Goal: Task Accomplishment & Management: Manage account settings

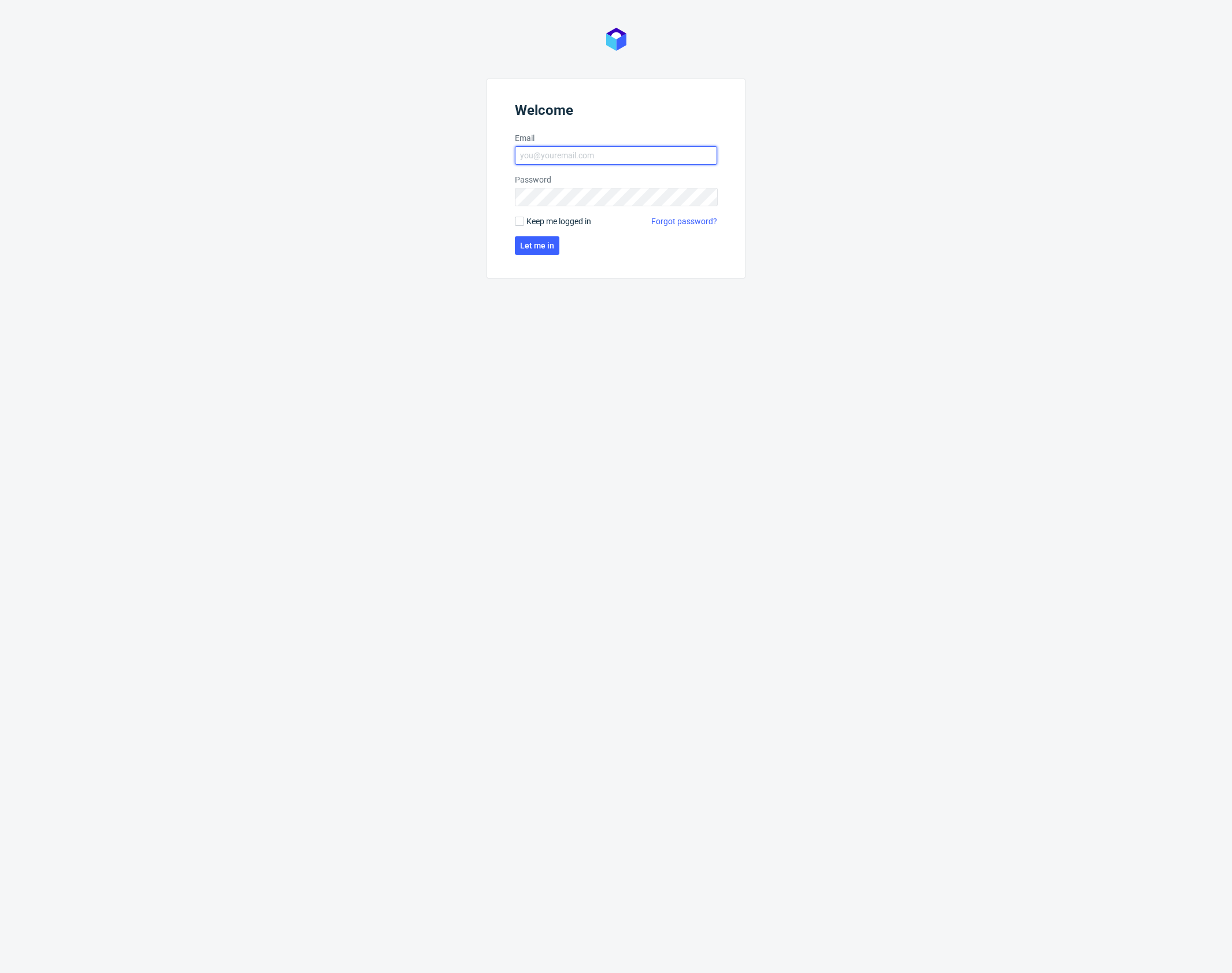
click at [552, 160] on input "Email" at bounding box center [615, 154] width 202 height 18
type input "karol.markowski@packhelp.com"
click at [538, 253] on button "Let me in" at bounding box center [537, 245] width 44 height 18
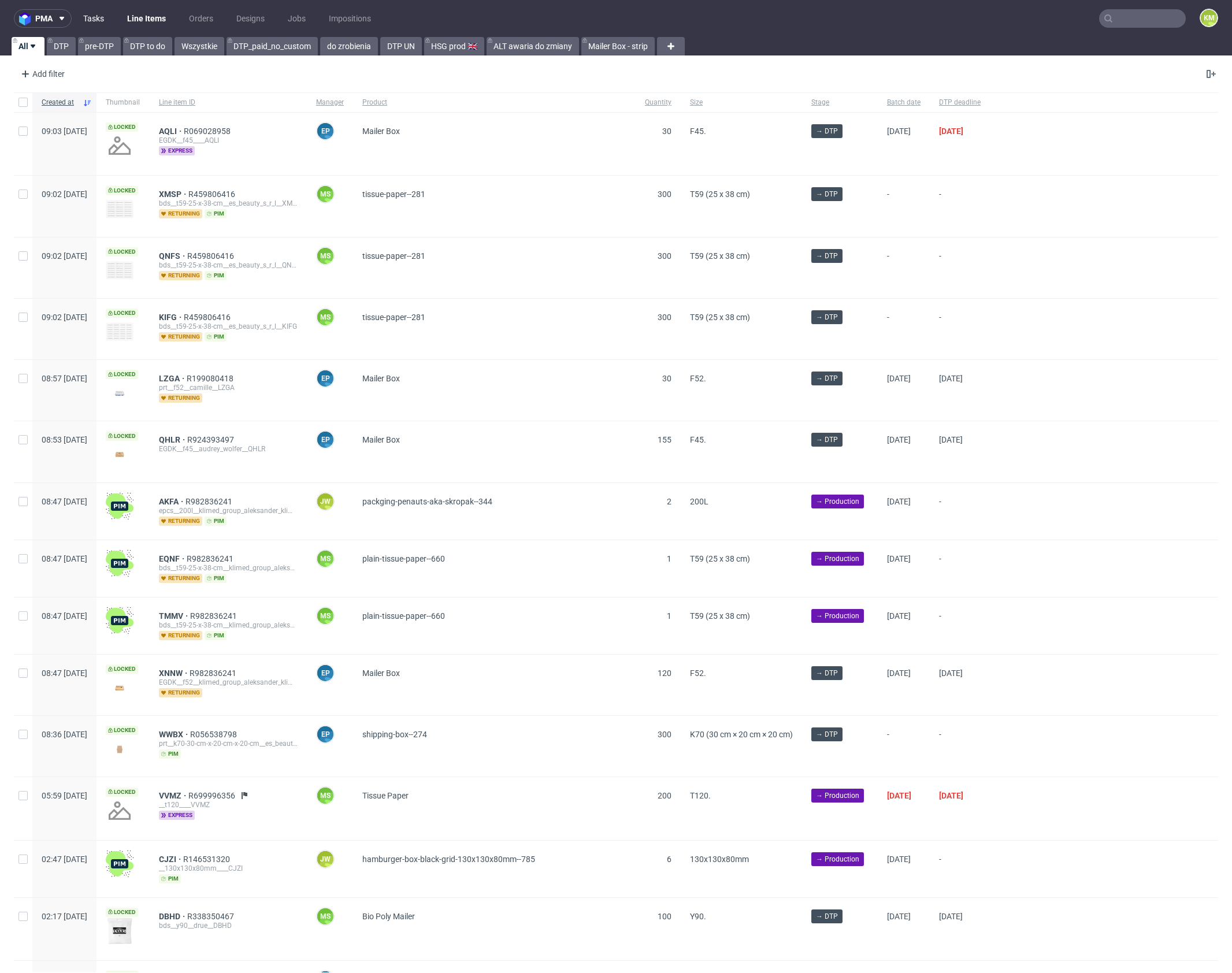
click at [103, 18] on link "Tasks" at bounding box center [94, 18] width 35 height 18
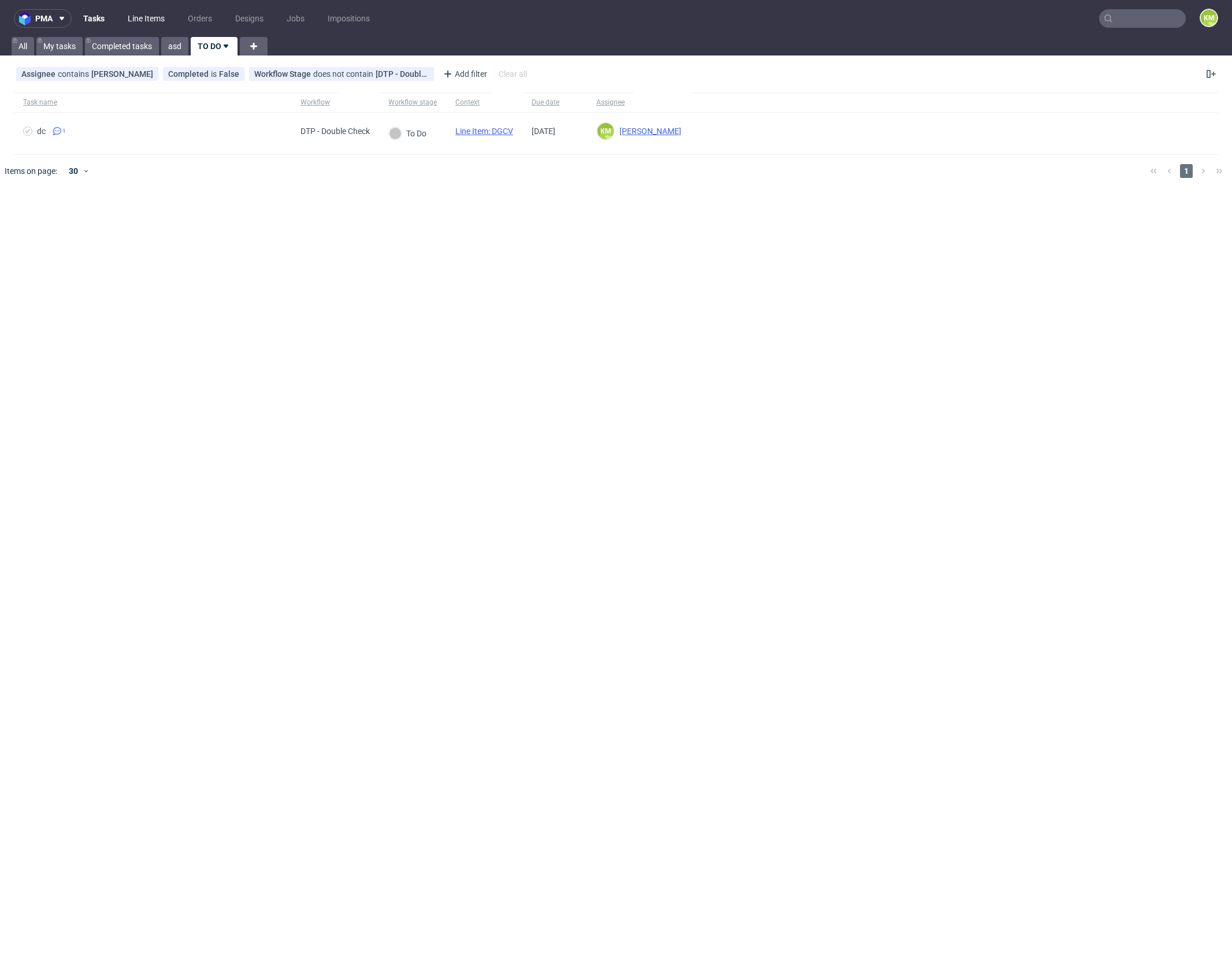
click at [154, 27] on link "Line Items" at bounding box center [146, 18] width 51 height 18
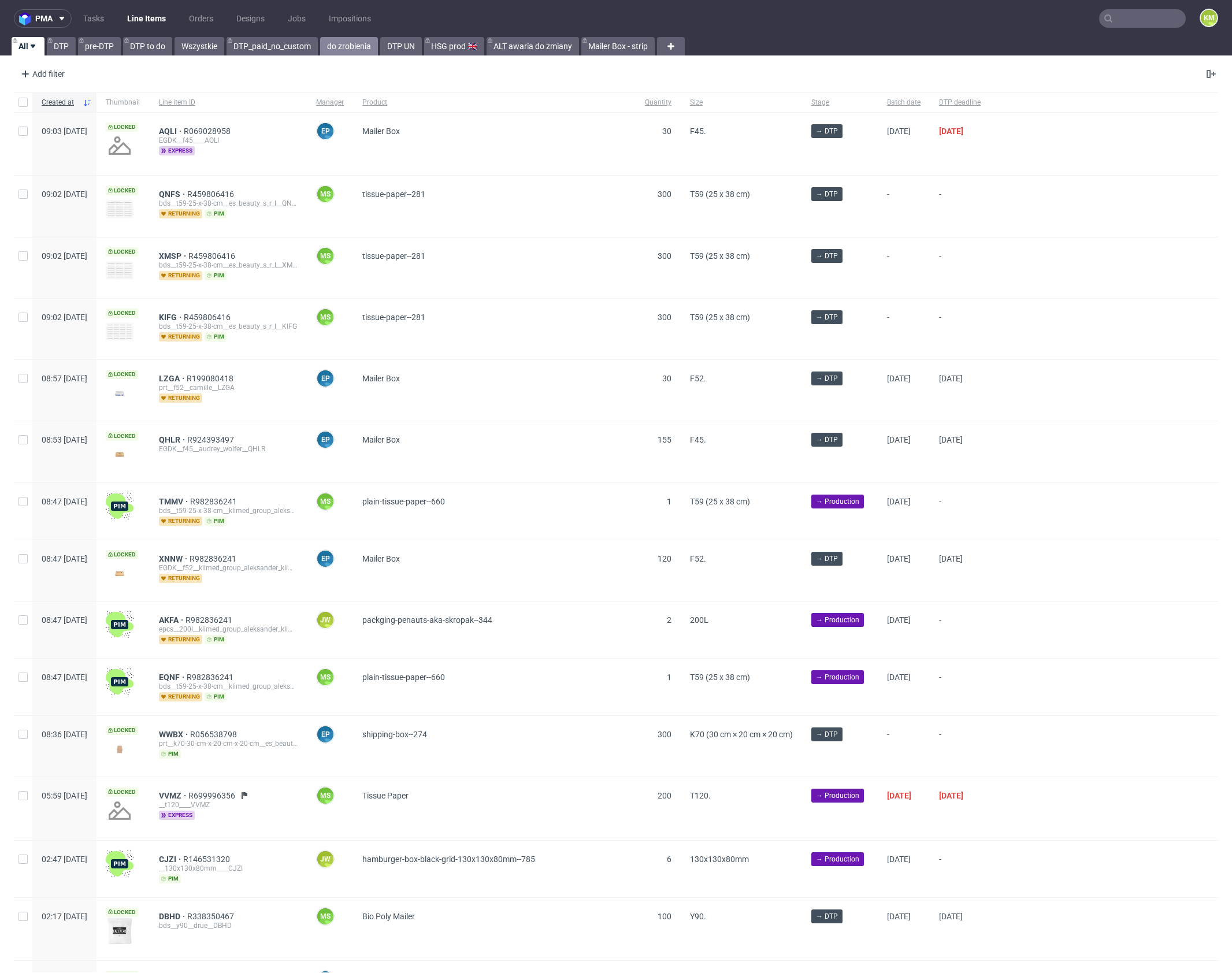
click at [352, 43] on link "do zrobienia" at bounding box center [350, 45] width 58 height 18
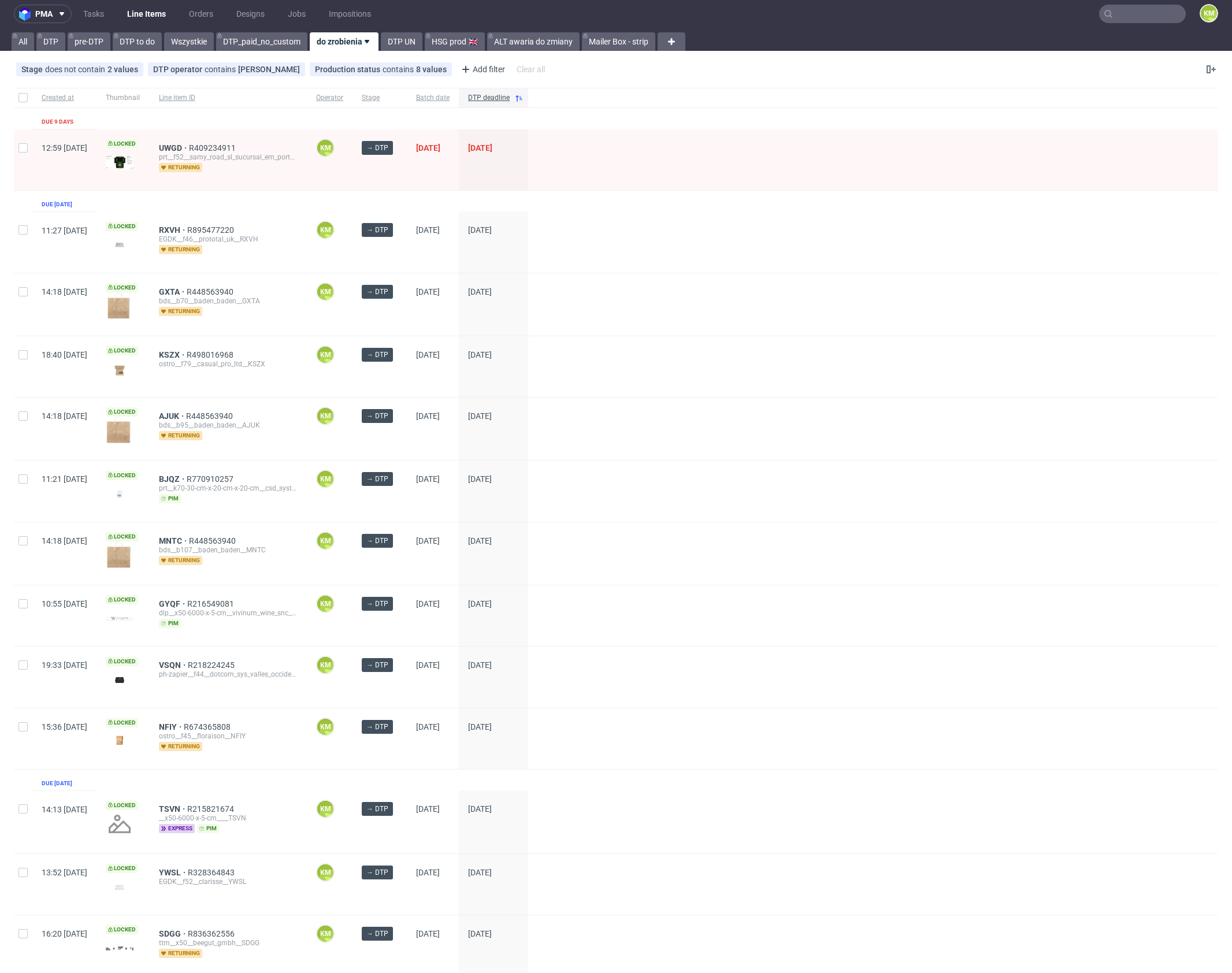
scroll to position [6, 0]
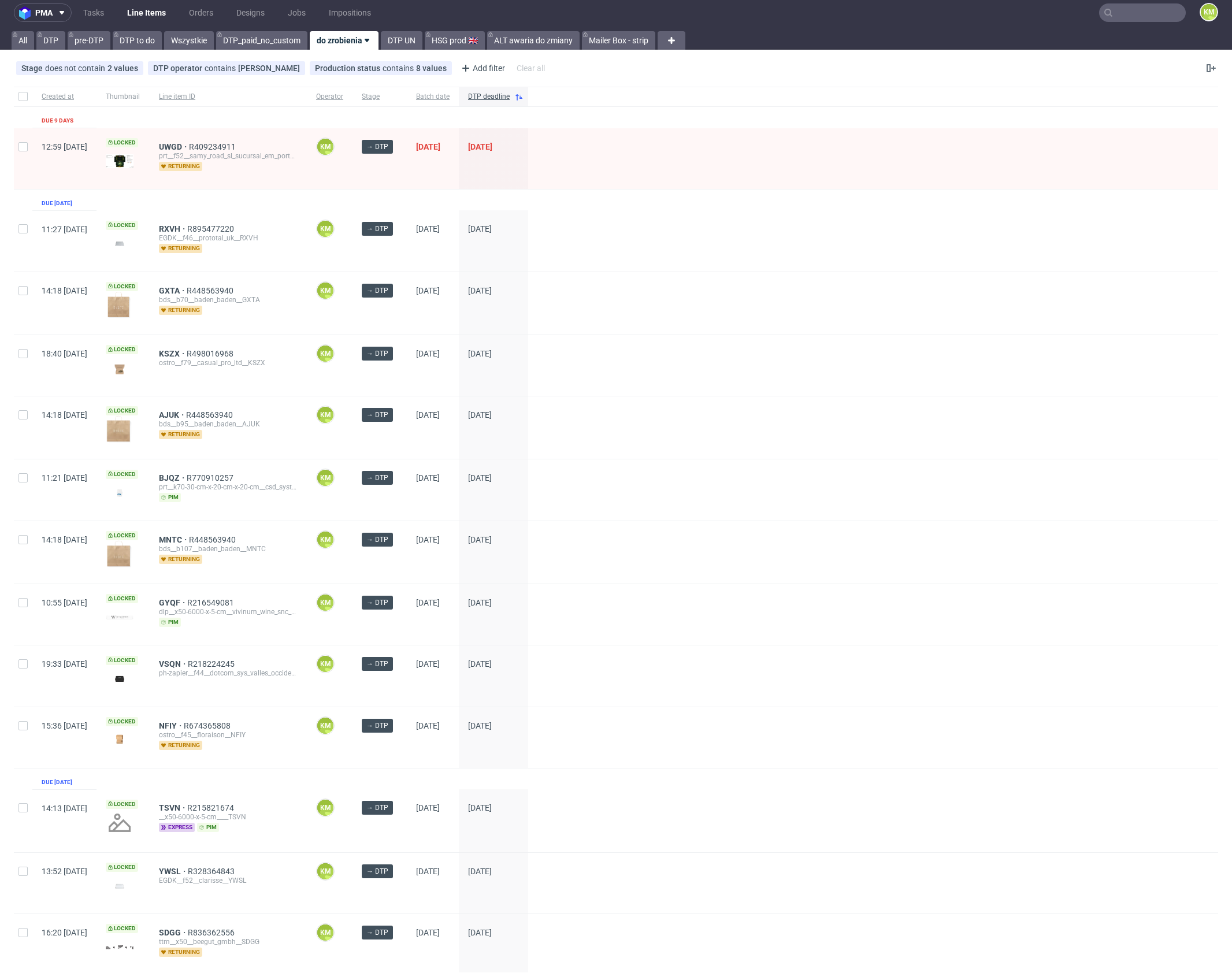
drag, startPoint x: 98, startPoint y: 13, endPoint x: 114, endPoint y: 17, distance: 16.5
click at [98, 12] on link "Tasks" at bounding box center [94, 13] width 35 height 18
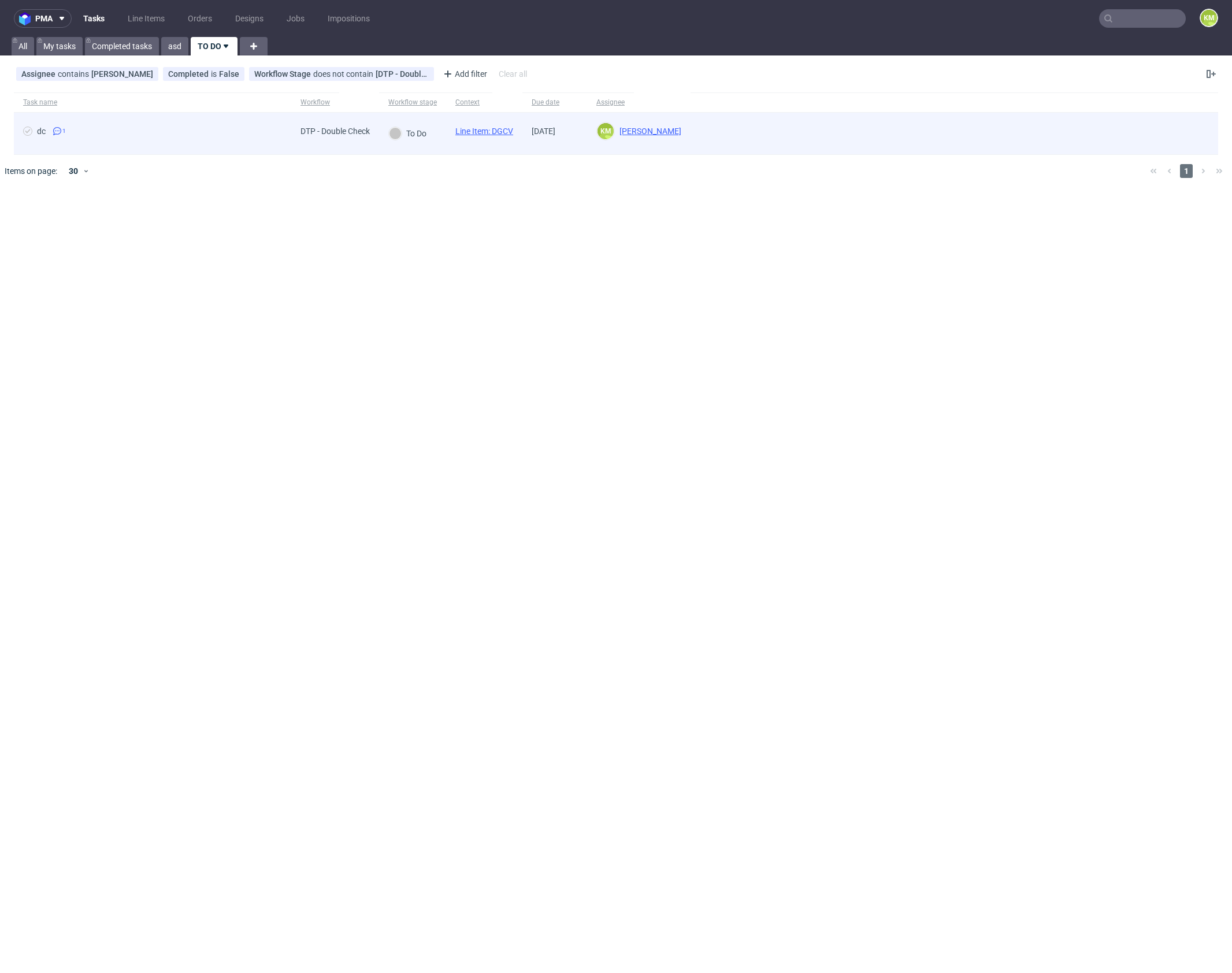
click at [500, 127] on link "Line Item: DGCV" at bounding box center [485, 131] width 58 height 10
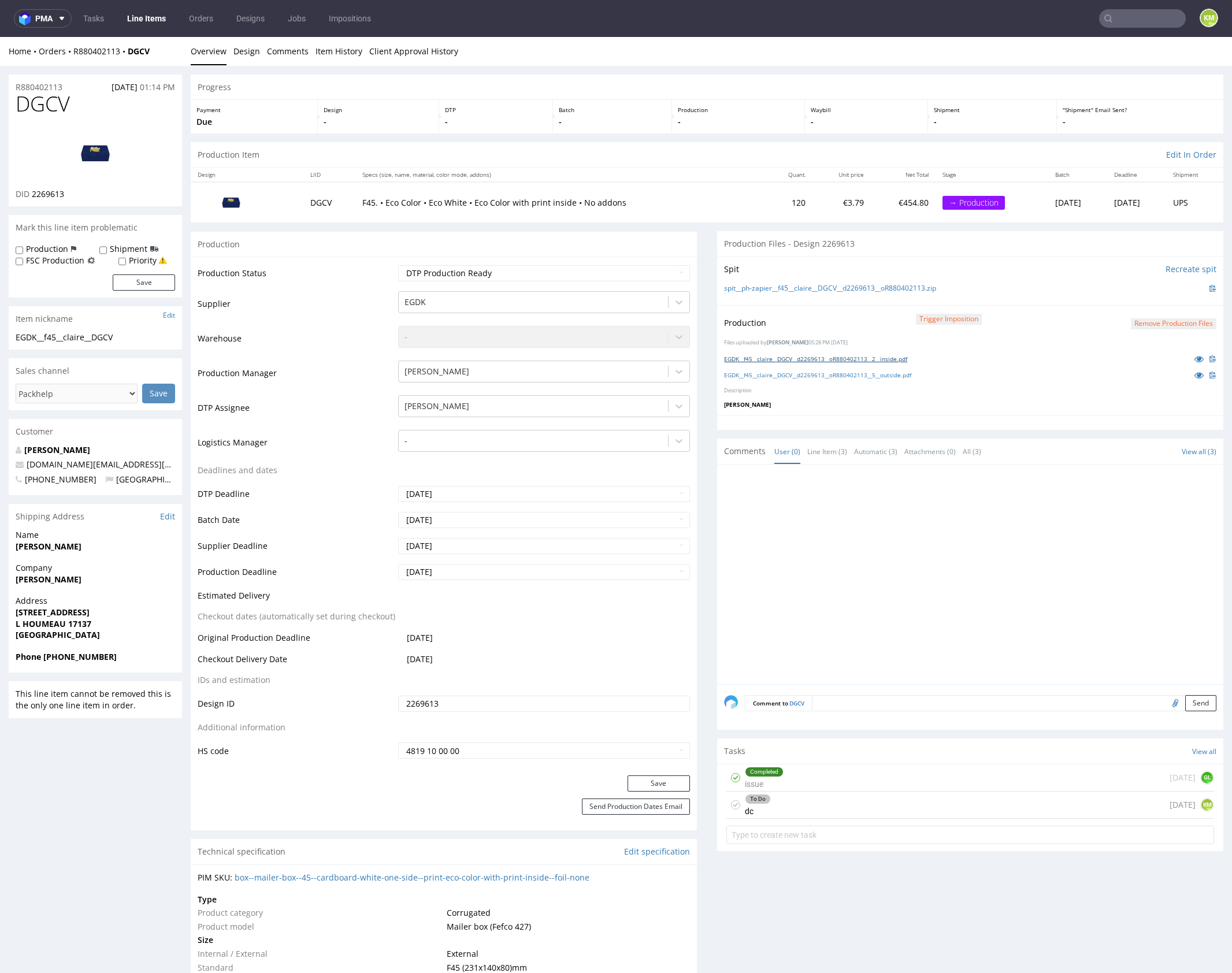
click at [884, 359] on link "EGDK__f45__claire__DGCV__d2269613__oR880402113__2__inside.pdf" at bounding box center [816, 358] width 183 height 8
click at [893, 371] on link "EGDK__f45__claire__DGCV__d2269613__oR880402113__5__outside.pdf" at bounding box center [818, 375] width 187 height 8
click at [811, 775] on div "Completed issue 2 days ago GL" at bounding box center [969, 778] width 488 height 27
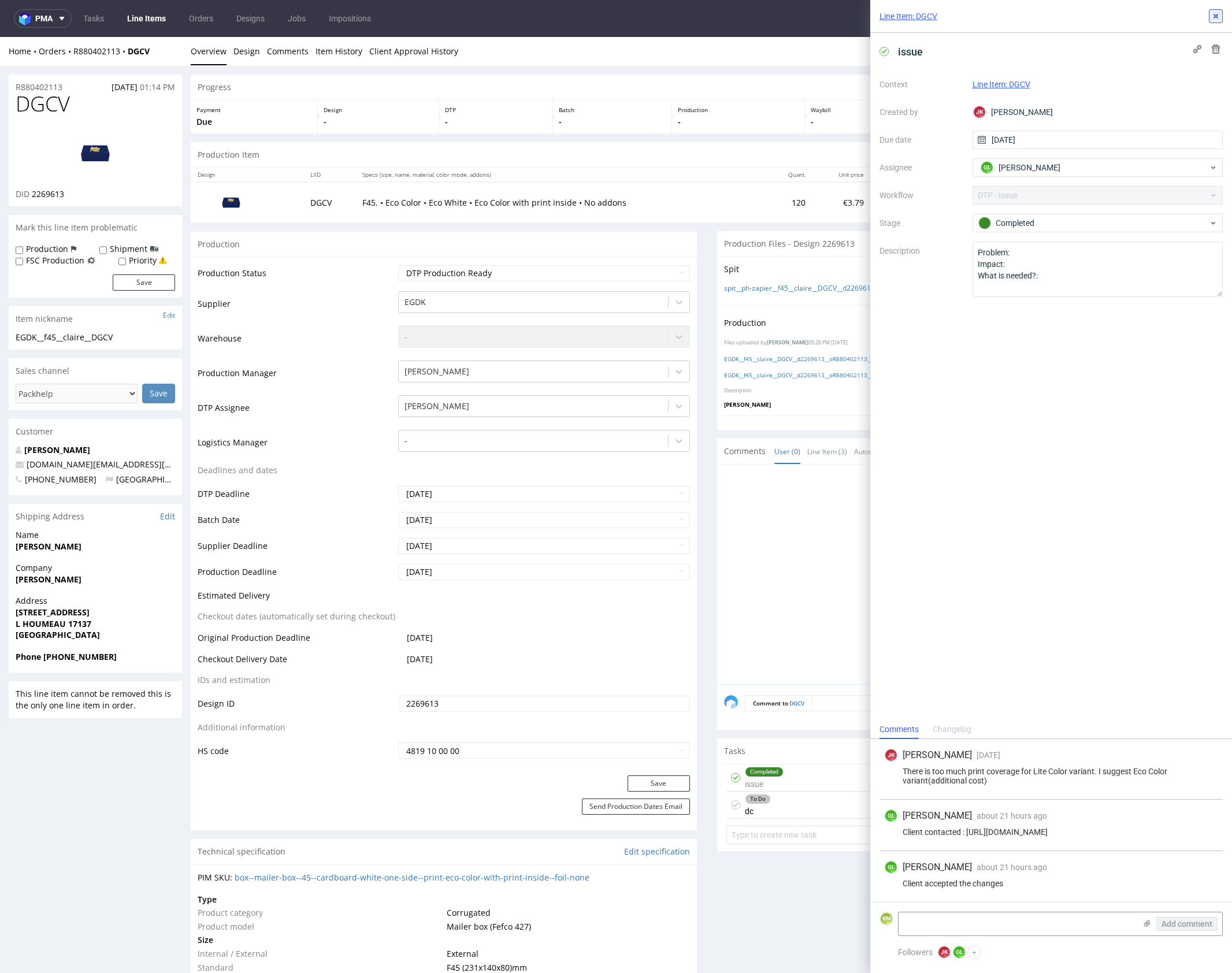
click at [1215, 16] on icon at bounding box center [1217, 16] width 10 height 10
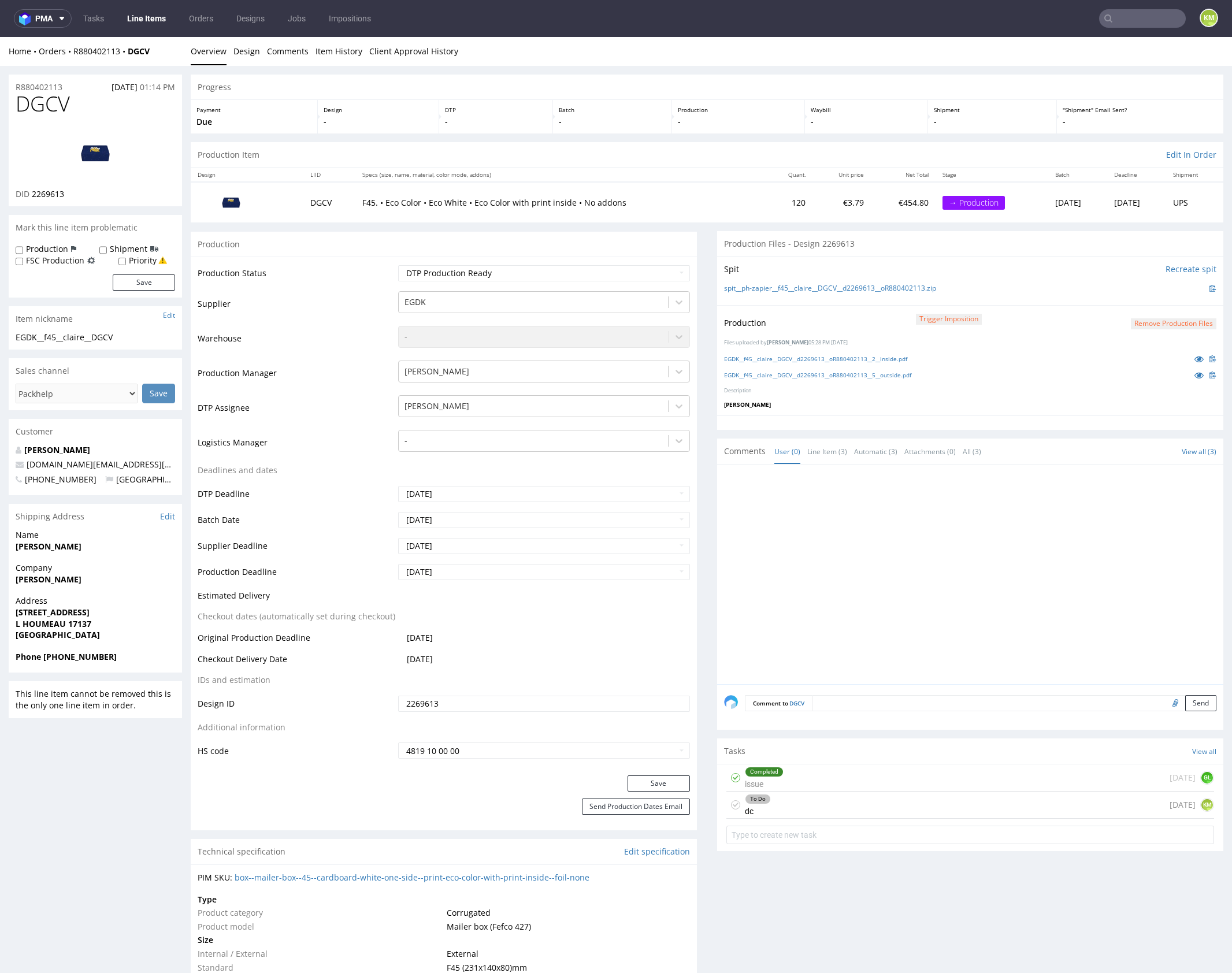
click at [849, 812] on div "To Do dc 1 day ago KM" at bounding box center [969, 805] width 488 height 27
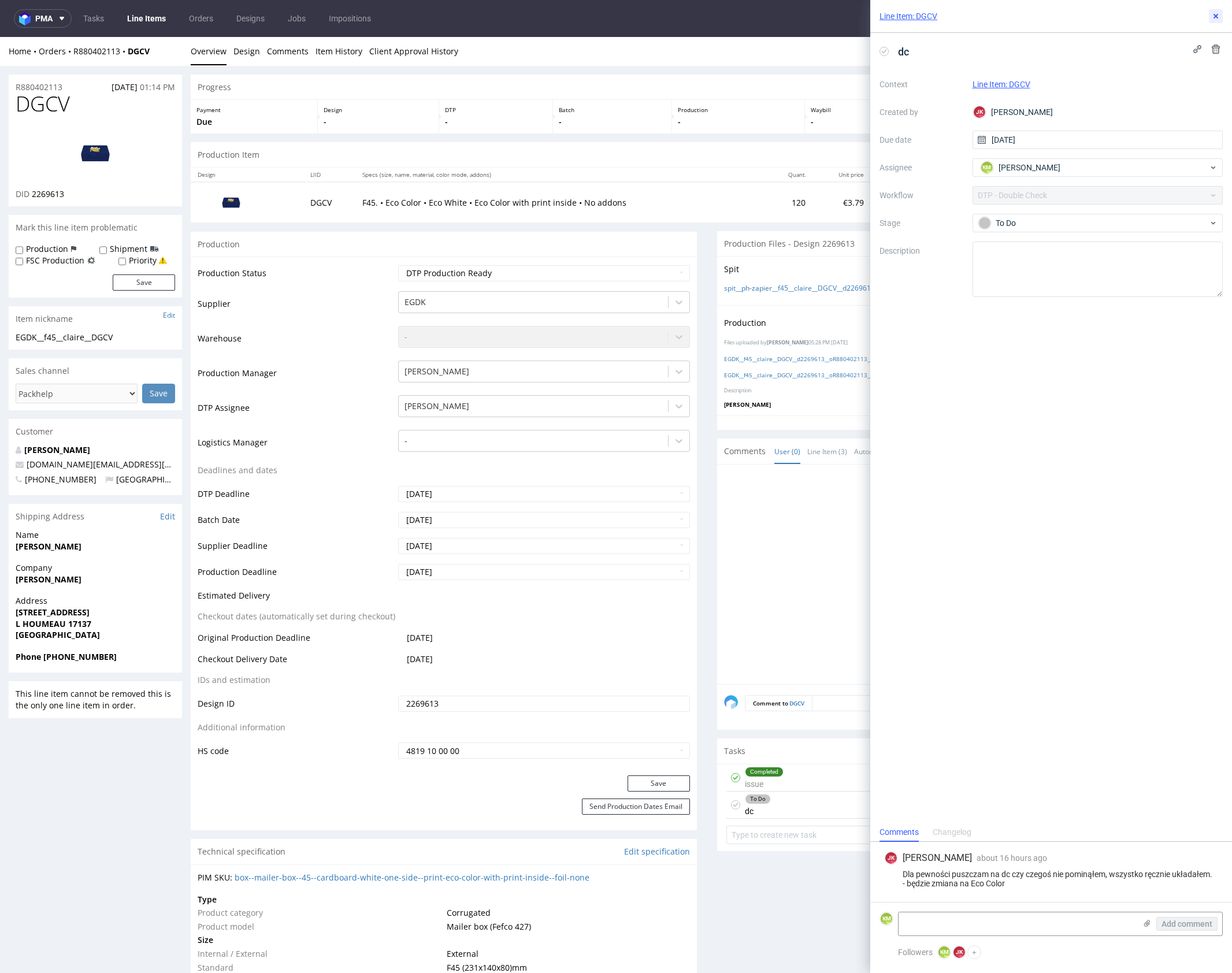
click at [1212, 9] on div "Line Item: DGCV" at bounding box center [1050, 16] width 362 height 33
click at [1218, 16] on icon at bounding box center [1217, 16] width 10 height 10
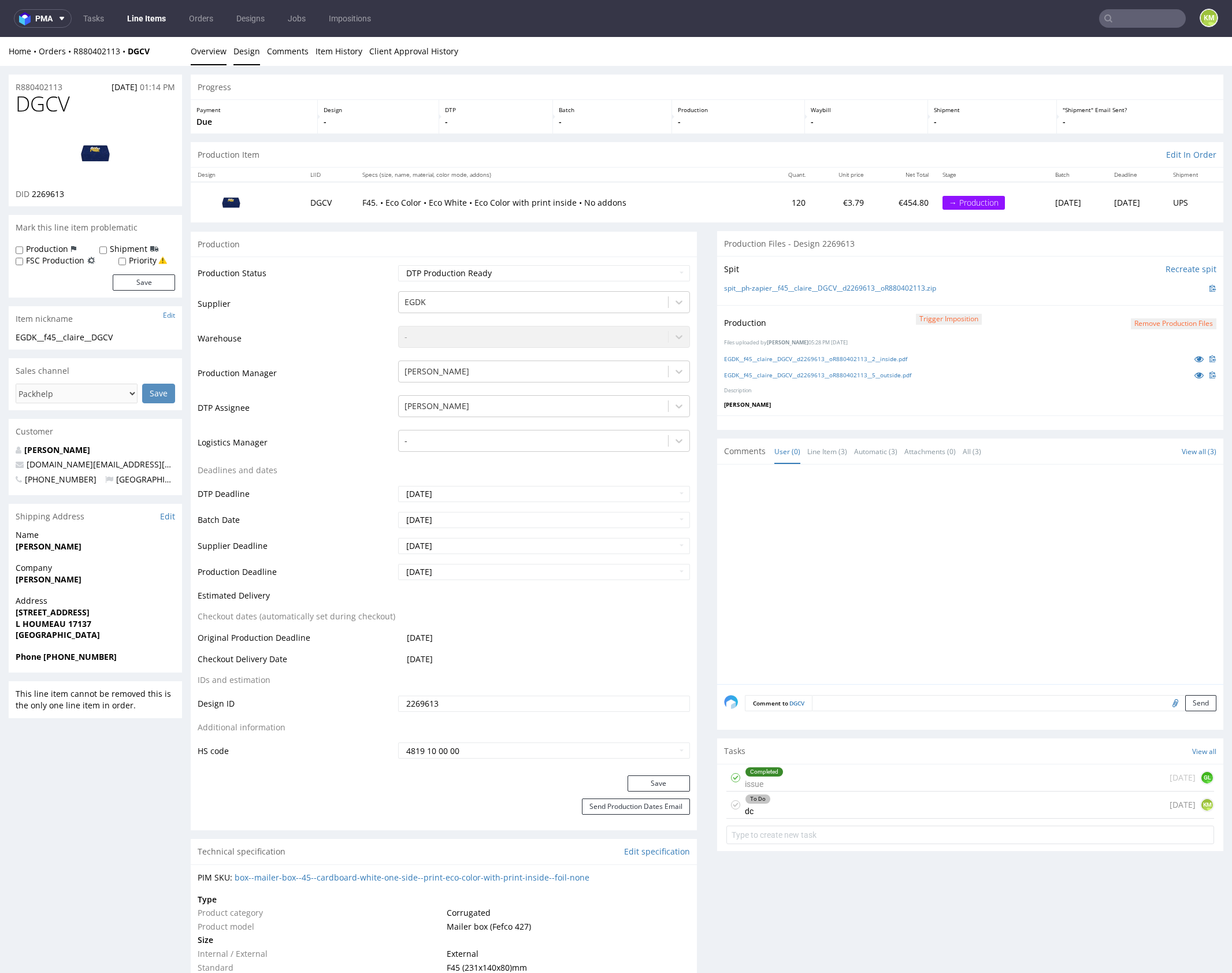
click at [256, 58] on link "Design" at bounding box center [247, 50] width 27 height 28
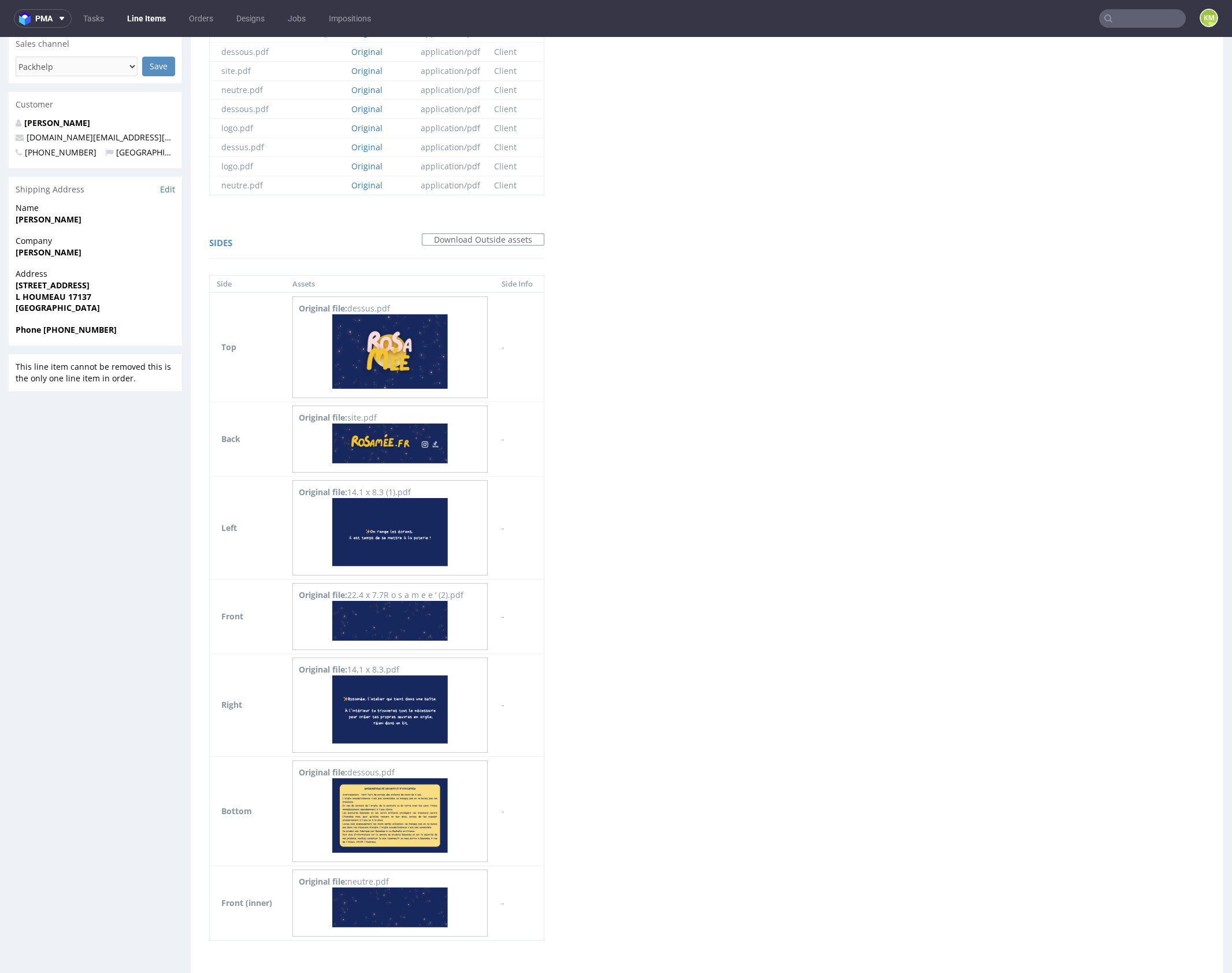
scroll to position [333, 0]
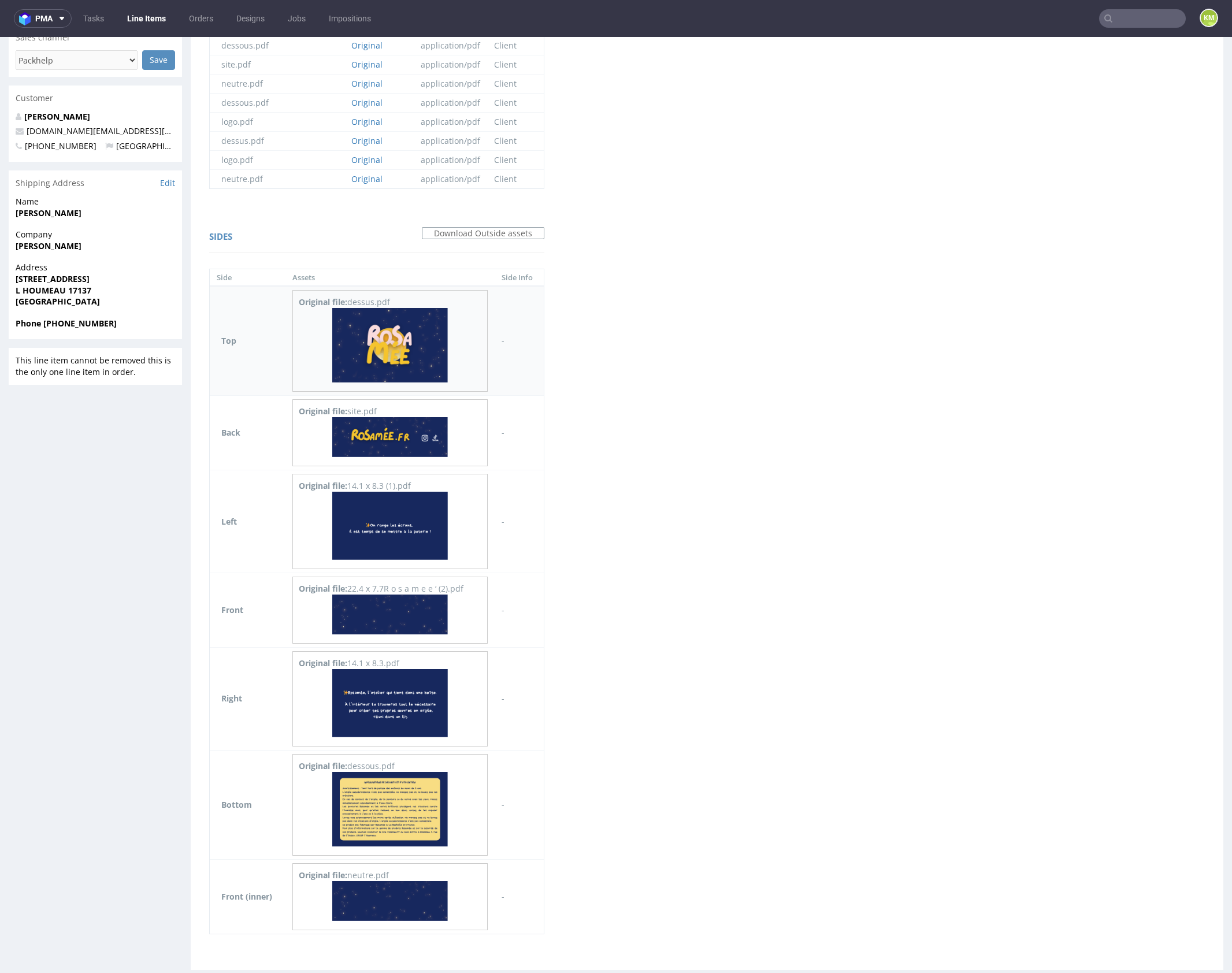
click at [394, 337] on img at bounding box center [390, 345] width 116 height 74
click at [397, 424] on img at bounding box center [390, 436] width 116 height 40
click at [383, 506] on img at bounding box center [390, 525] width 116 height 69
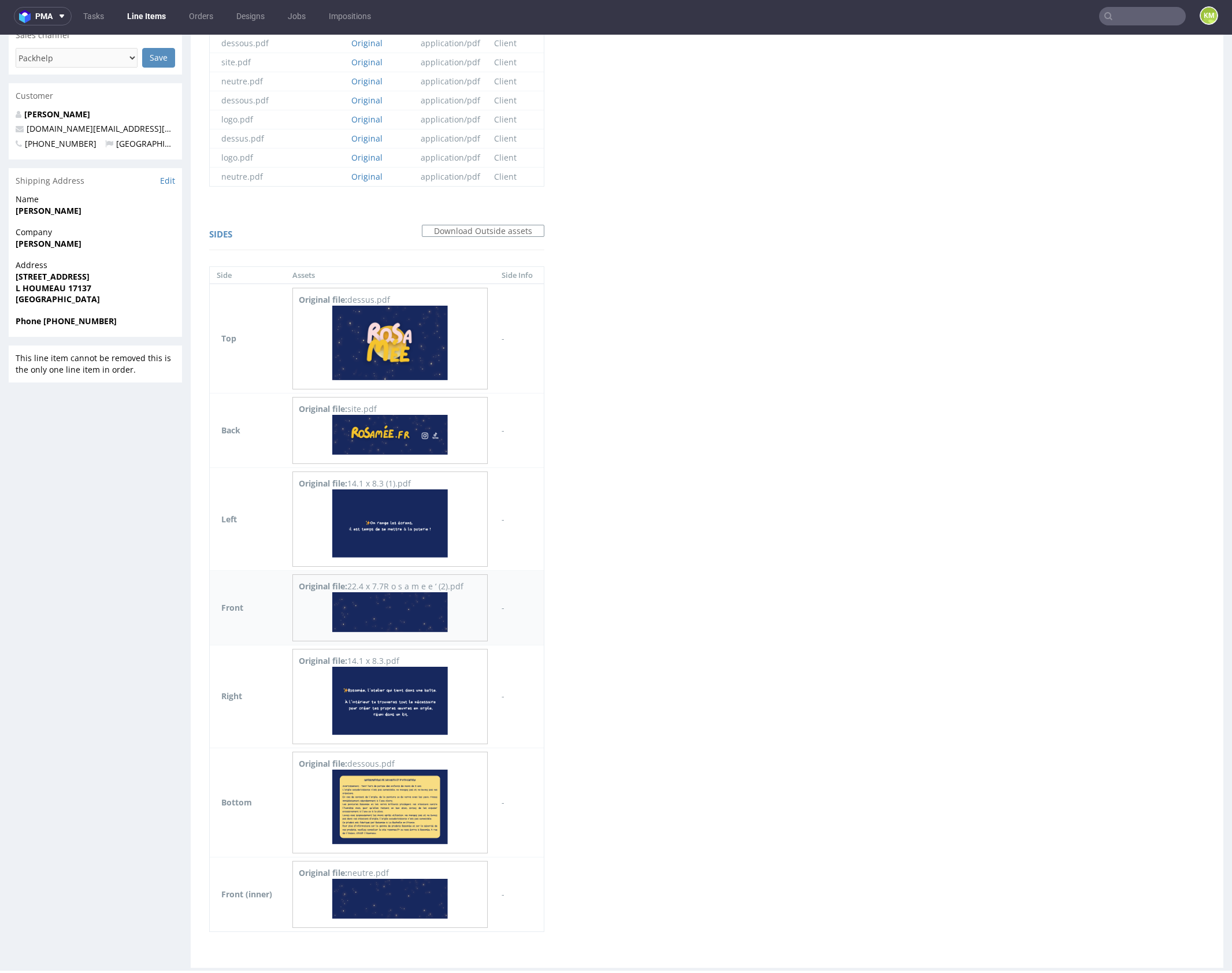
scroll to position [3, 0]
click at [390, 687] on img at bounding box center [390, 700] width 116 height 69
click at [400, 323] on img at bounding box center [390, 342] width 116 height 74
click at [401, 694] on img at bounding box center [390, 700] width 116 height 69
click at [412, 799] on img at bounding box center [390, 806] width 116 height 74
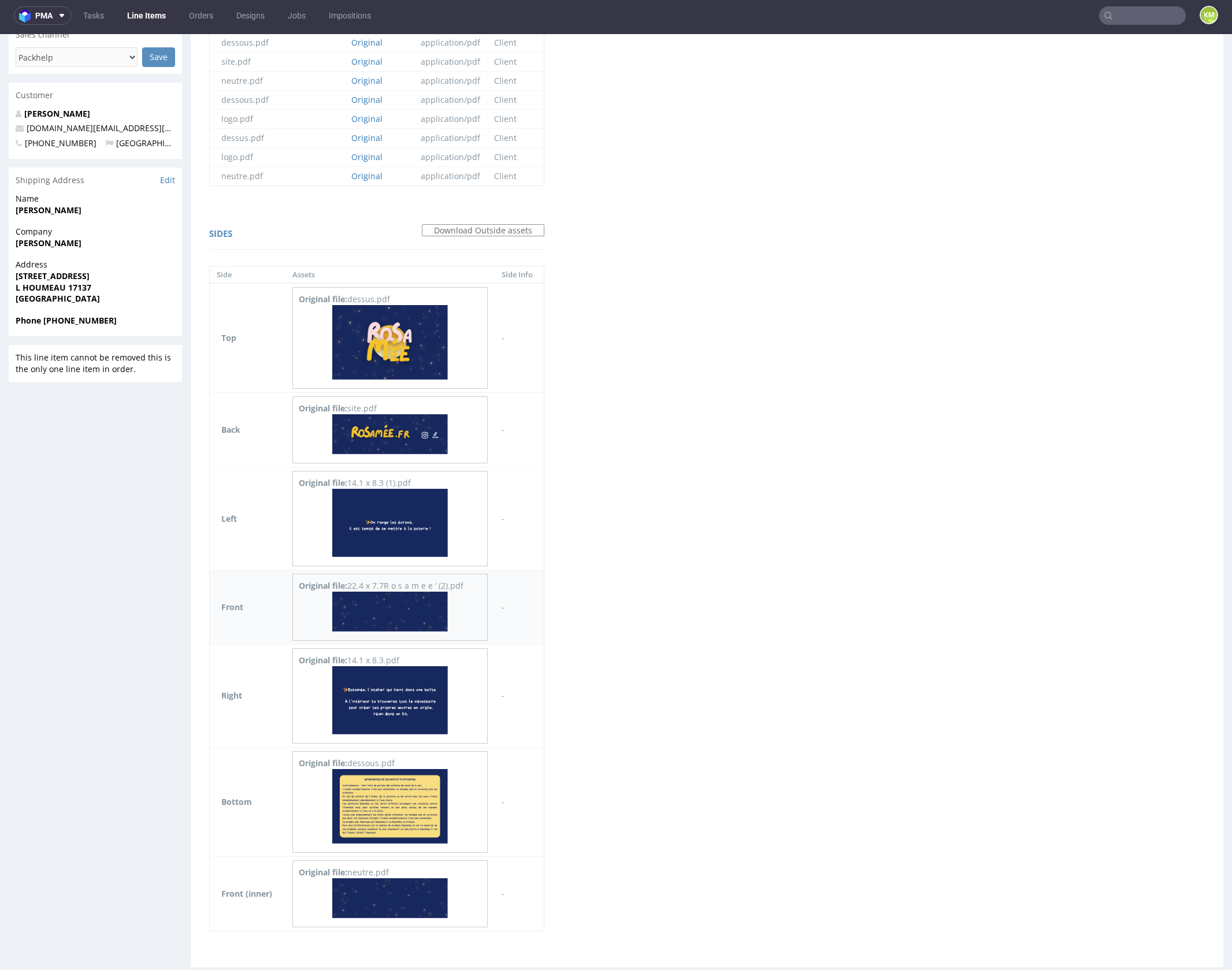
click at [403, 594] on img at bounding box center [390, 611] width 116 height 40
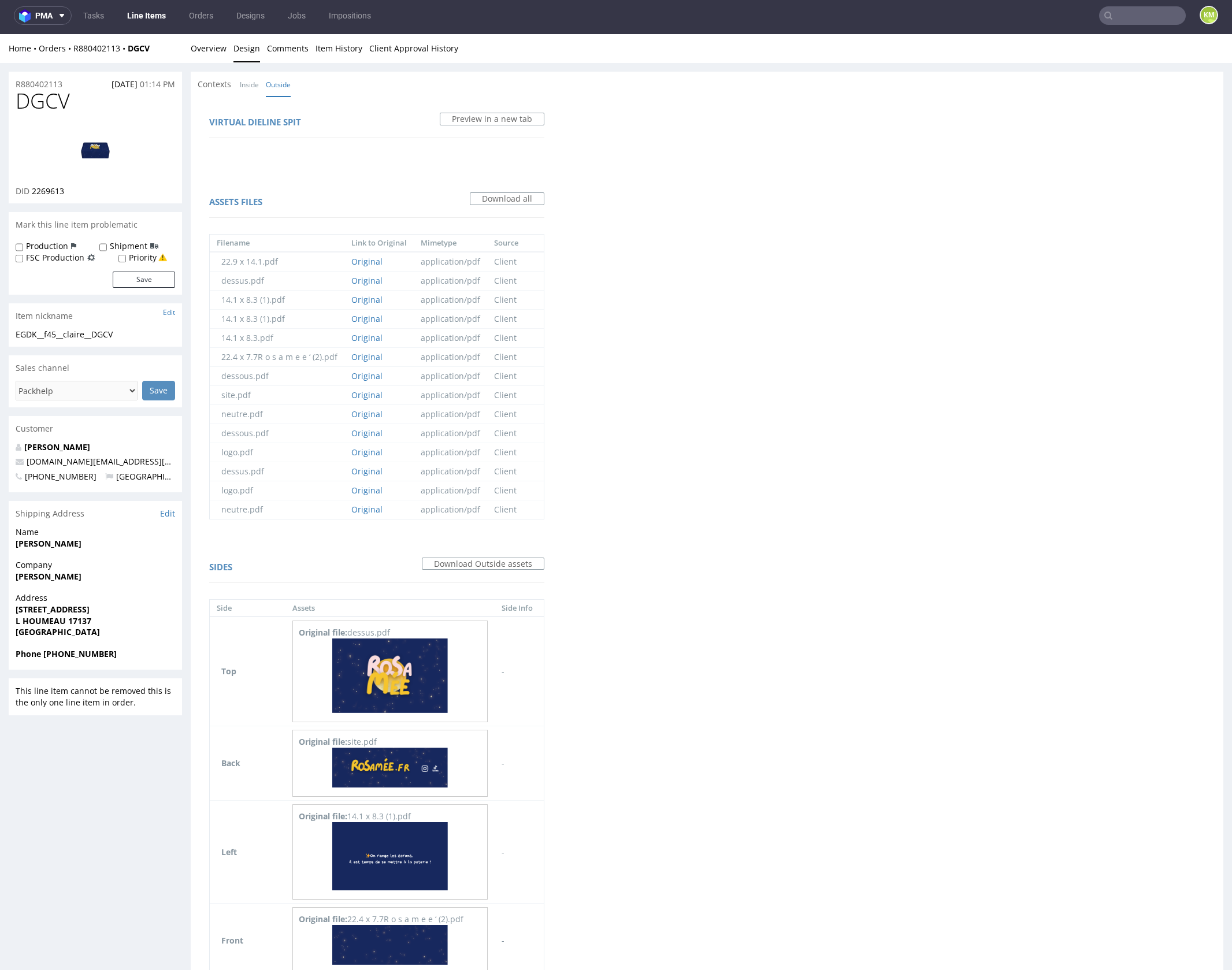
click at [27, 98] on span "DGCV" at bounding box center [42, 101] width 54 height 23
copy span "DGCV"
click at [253, 89] on link "Inside" at bounding box center [249, 85] width 19 height 25
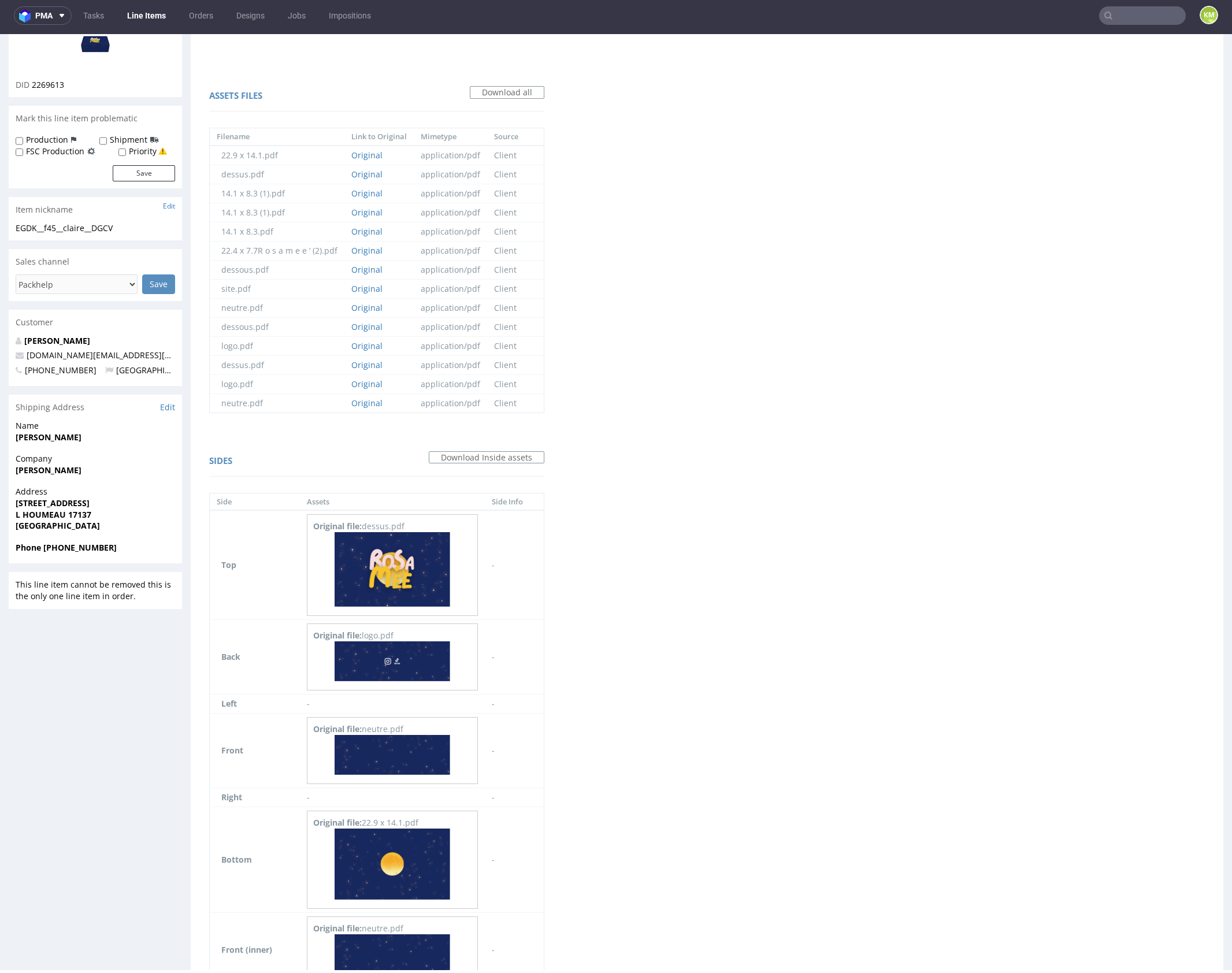
scroll to position [163, 0]
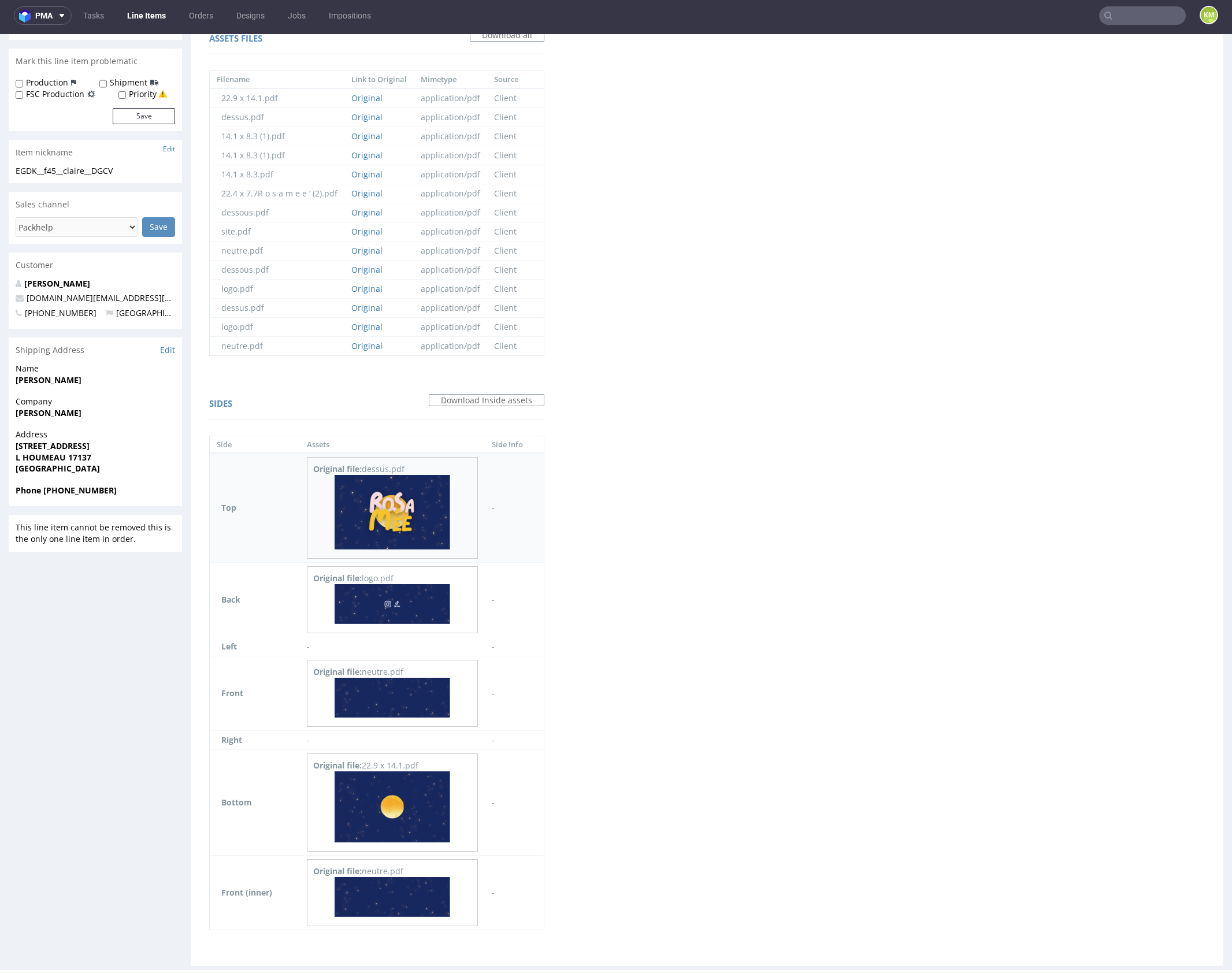
click at [439, 495] on img at bounding box center [393, 512] width 116 height 74
click at [420, 589] on img at bounding box center [393, 603] width 116 height 40
click at [399, 808] on img at bounding box center [393, 807] width 116 height 71
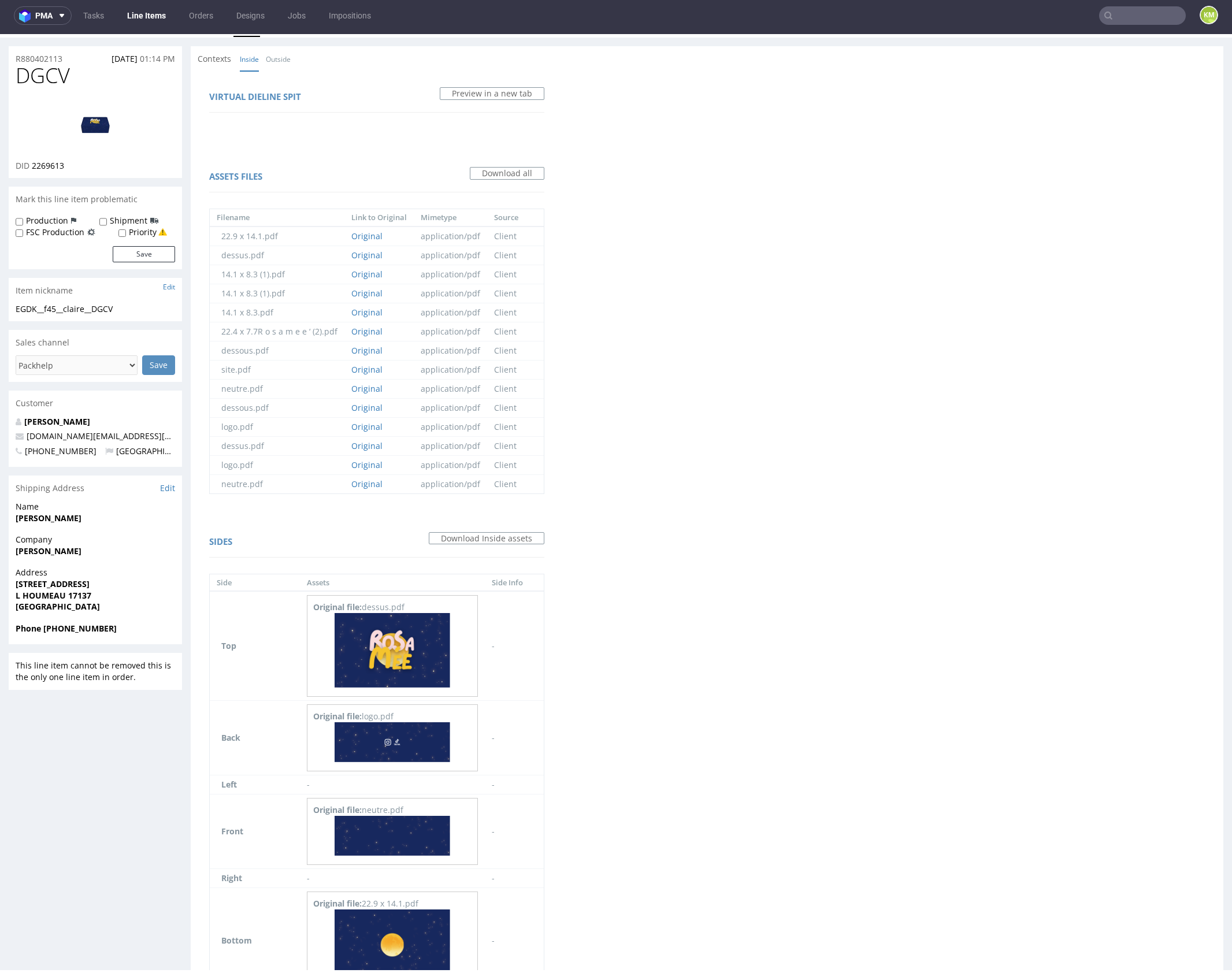
scroll to position [0, 0]
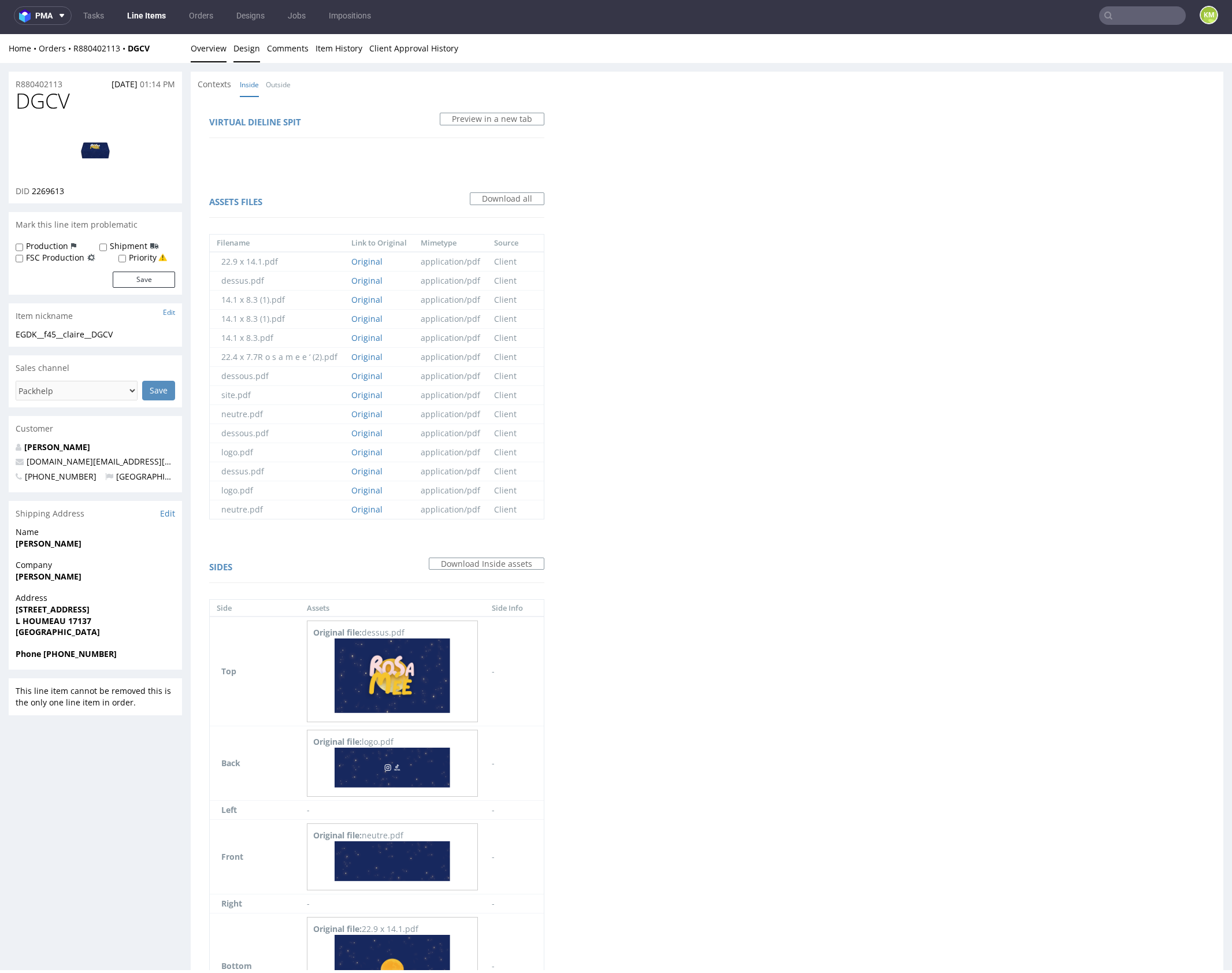
click at [211, 56] on link "Overview" at bounding box center [209, 47] width 36 height 28
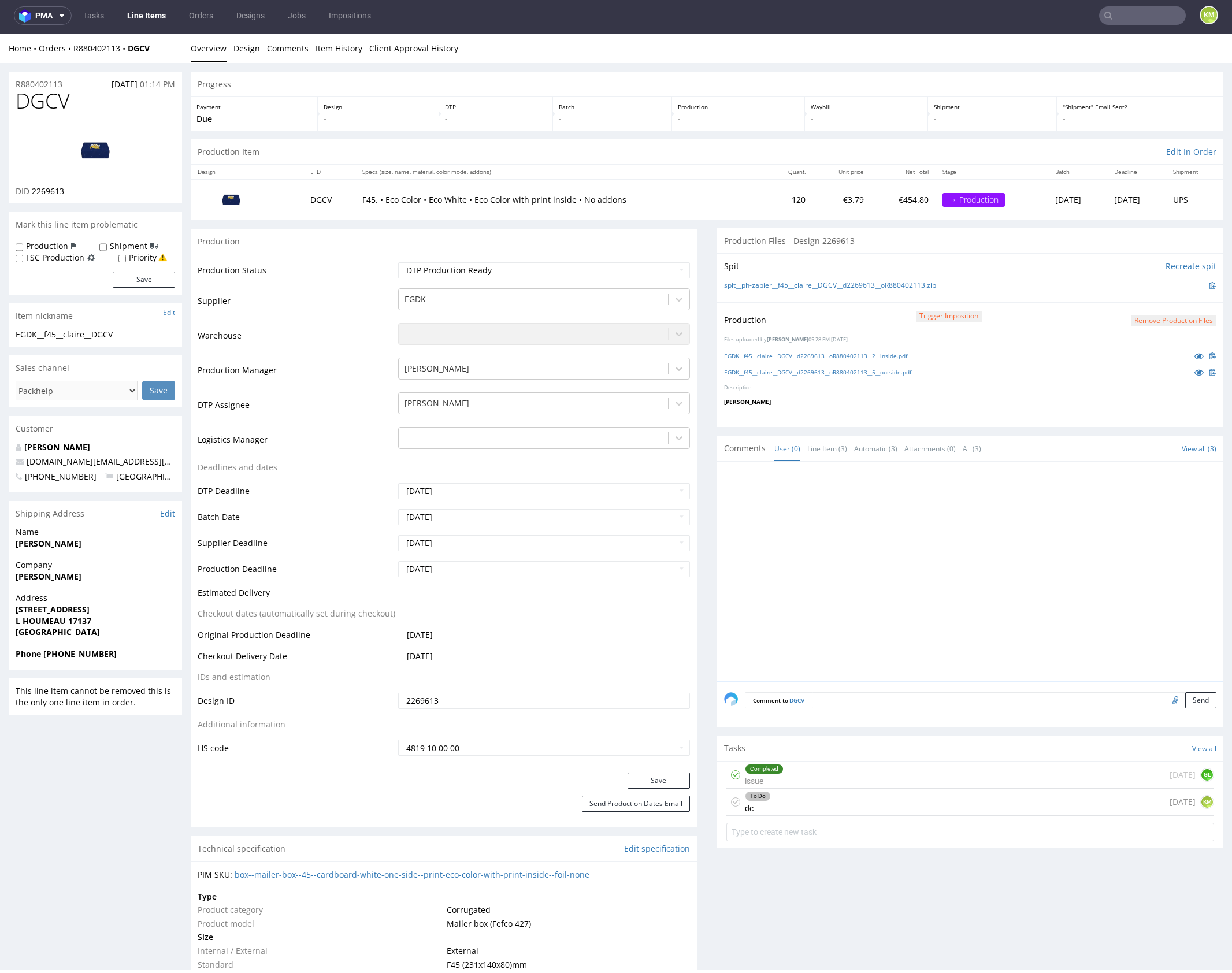
click at [731, 798] on icon at bounding box center [736, 802] width 10 height 10
click at [561, 271] on select "Waiting for Artwork Waiting for Diecut Waiting for Mockup Waiting for DTP Waiti…" at bounding box center [544, 270] width 292 height 16
click at [1007, 609] on div at bounding box center [973, 574] width 499 height 212
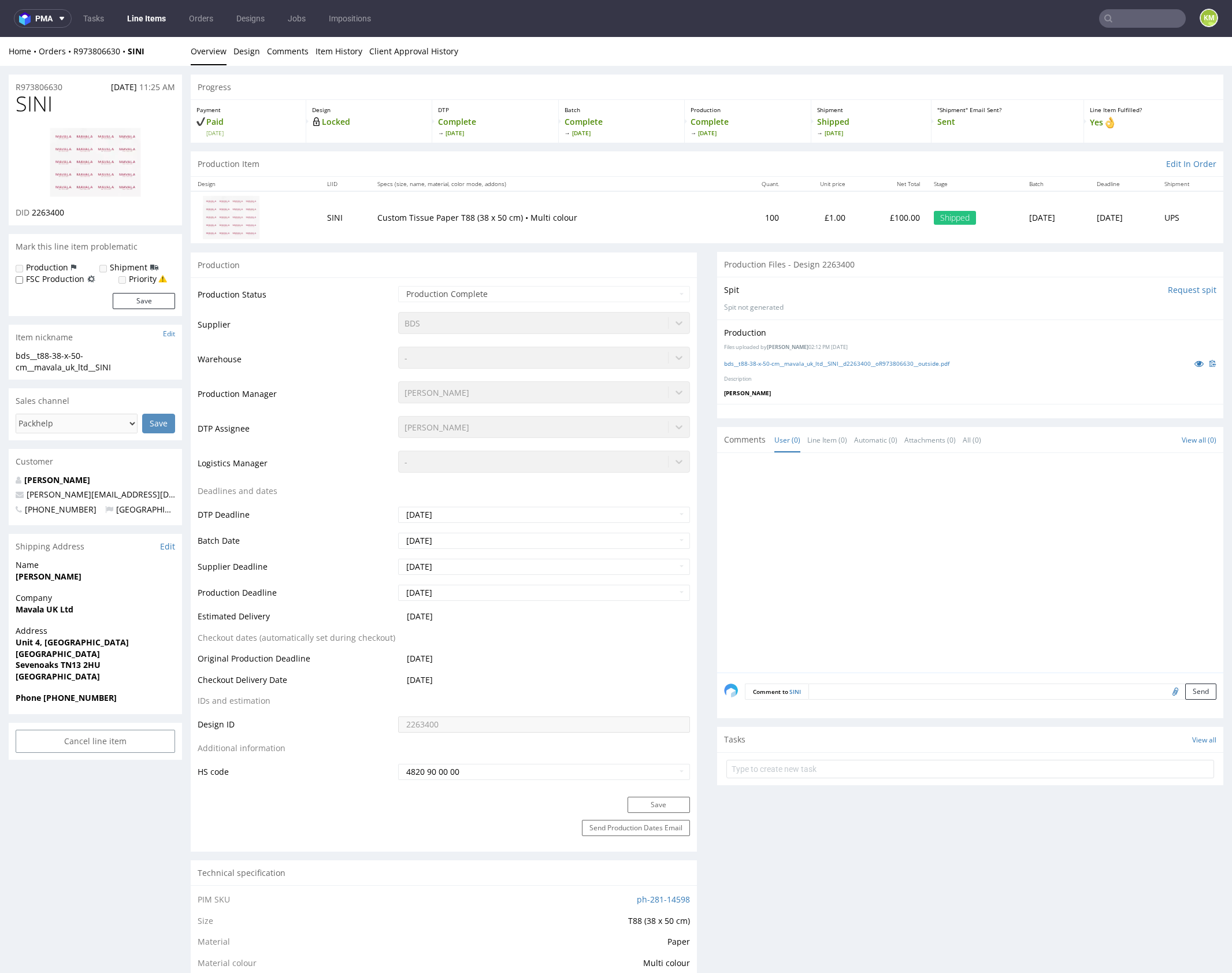
click at [892, 310] on p "Spit not generated" at bounding box center [970, 308] width 492 height 10
click at [921, 363] on link "bds__t88-38-x-50-cm__mavala_uk_ltd__SINI__d2263400__oR973806630__outside.pdf" at bounding box center [836, 363] width 225 height 8
click at [253, 51] on link "Design" at bounding box center [247, 50] width 27 height 28
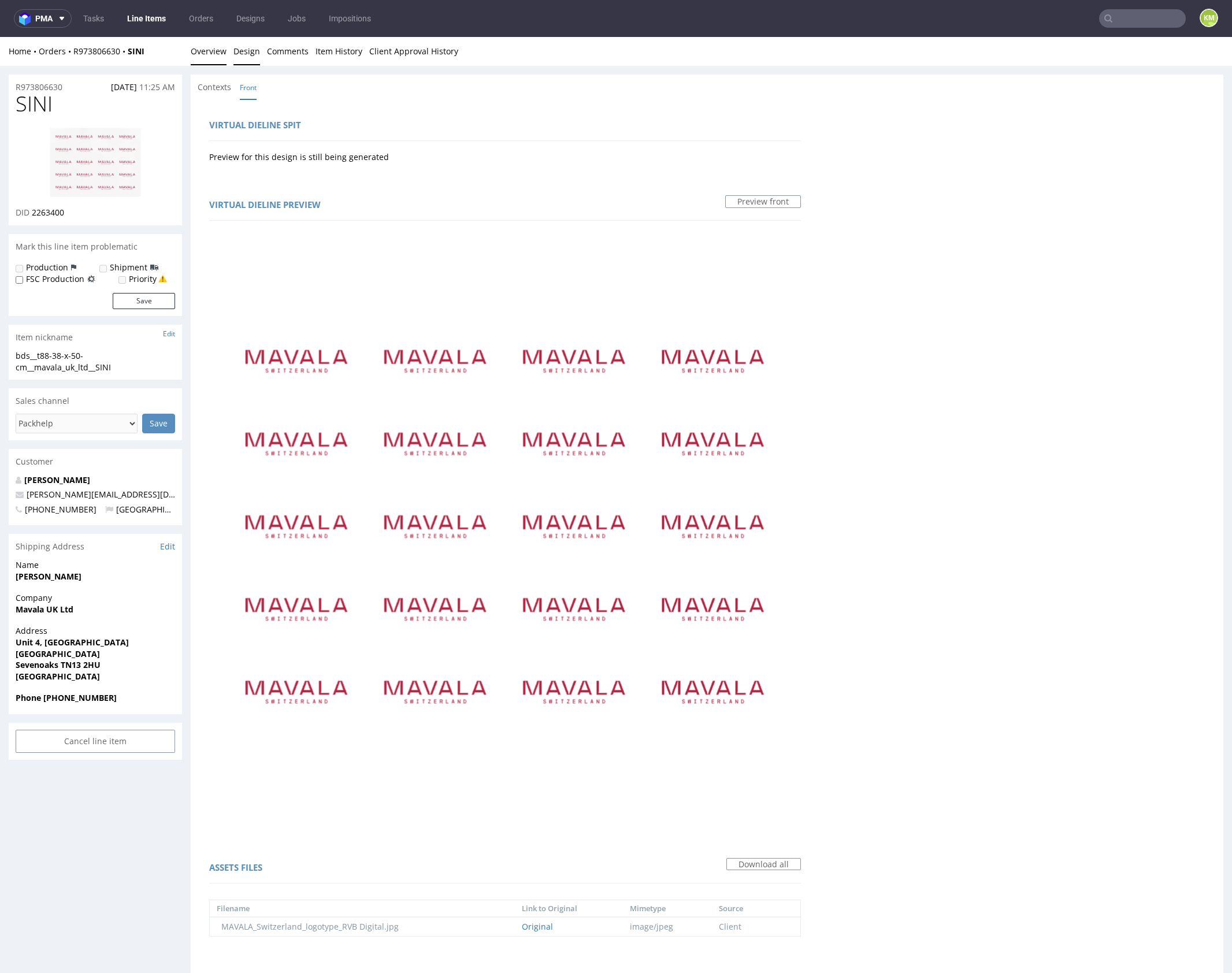
click at [210, 53] on link "Overview" at bounding box center [209, 50] width 36 height 28
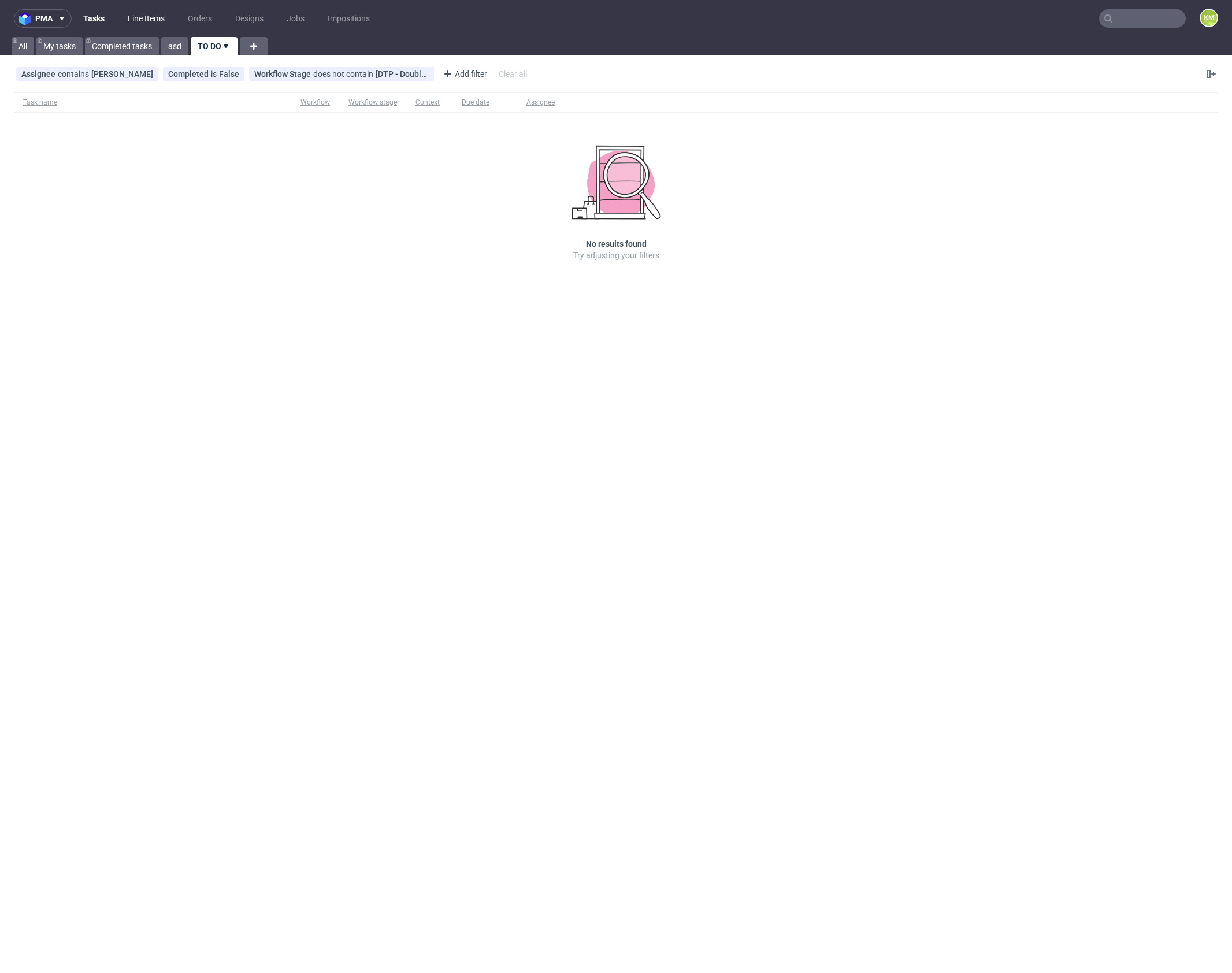
click at [154, 16] on link "Line Items" at bounding box center [146, 18] width 51 height 18
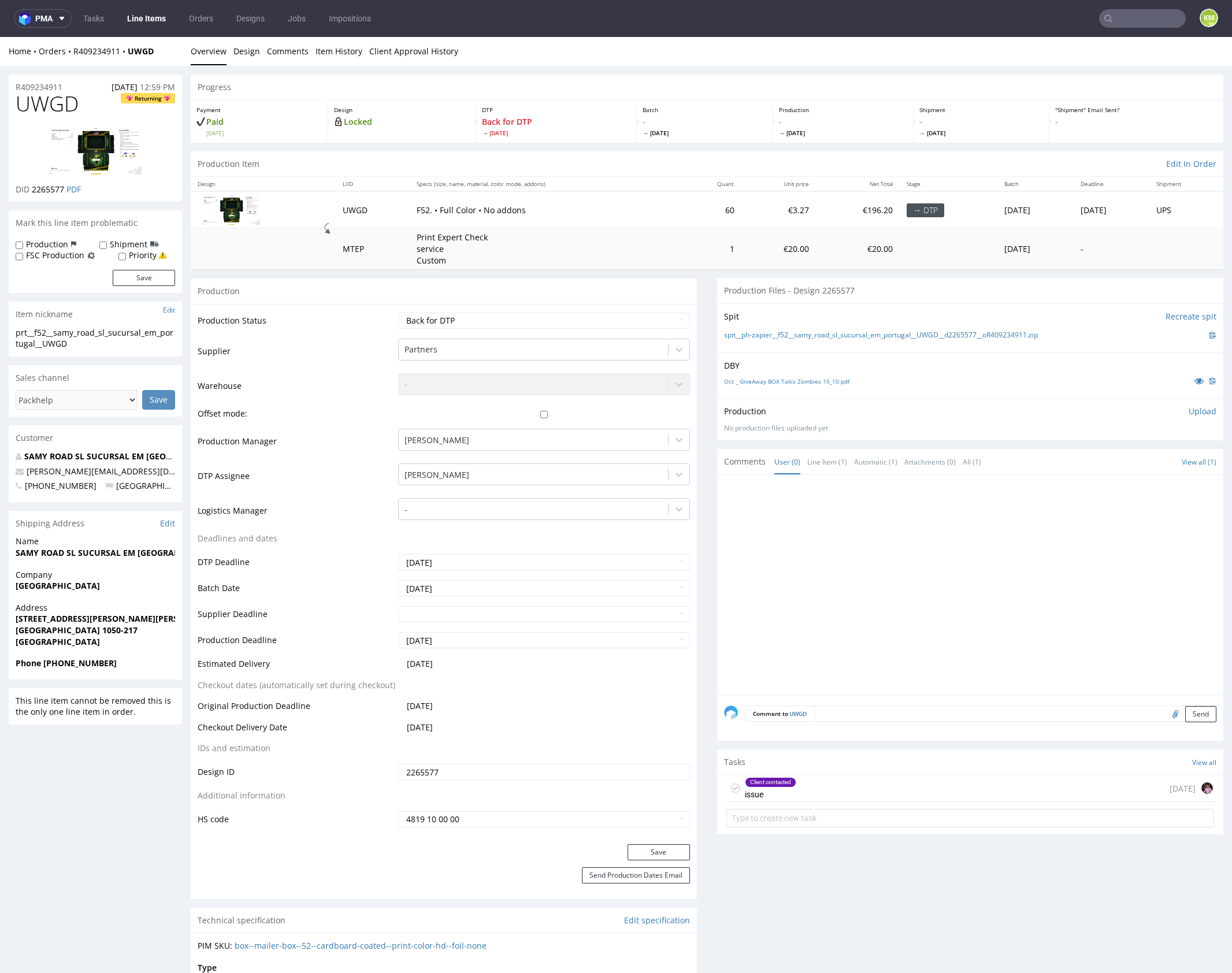
click at [856, 562] on div at bounding box center [973, 588] width 499 height 212
click at [876, 787] on div "Client contacted issue [DATE]" at bounding box center [969, 789] width 488 height 27
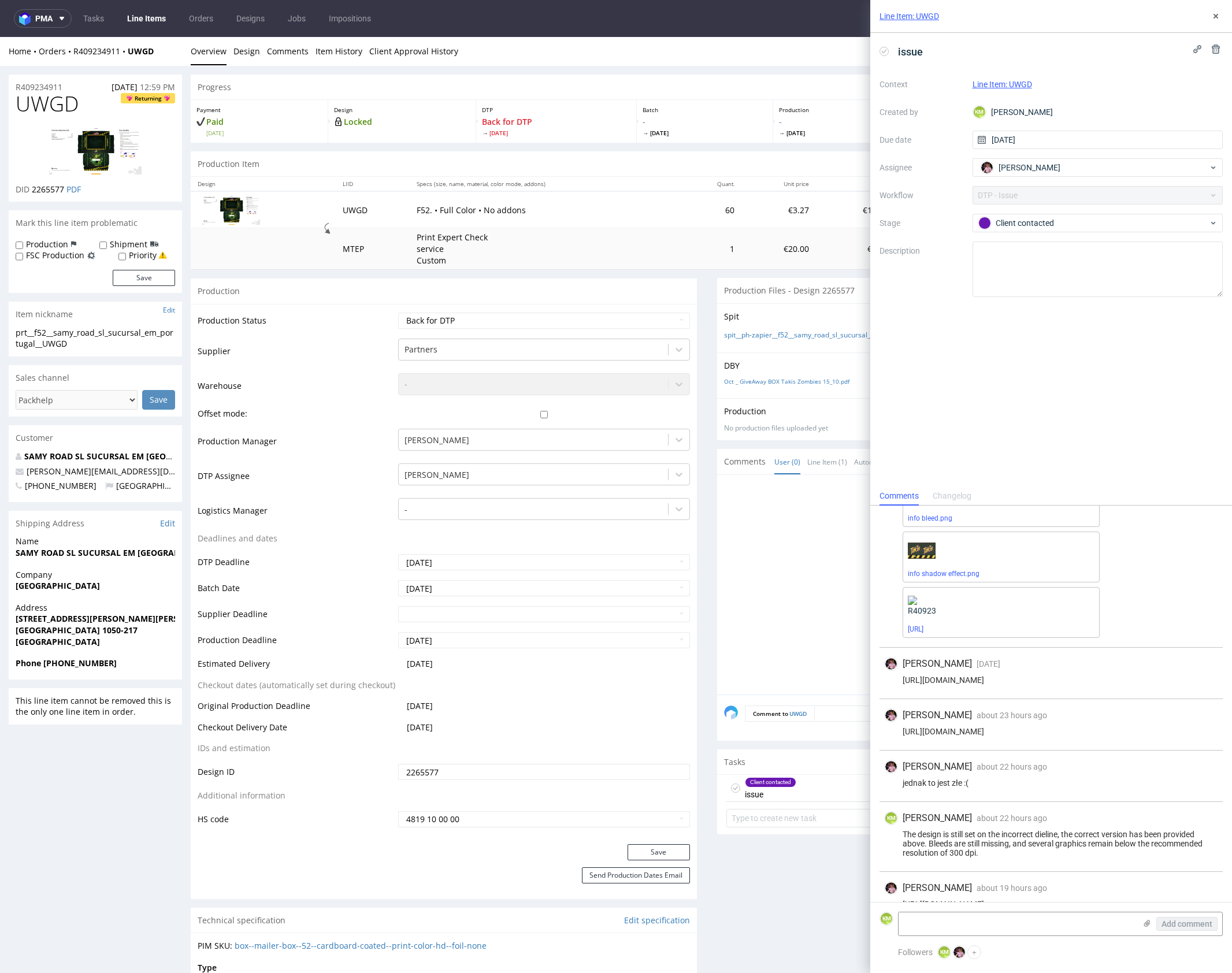
scroll to position [151, 0]
